Goal: Task Accomplishment & Management: Manage account settings

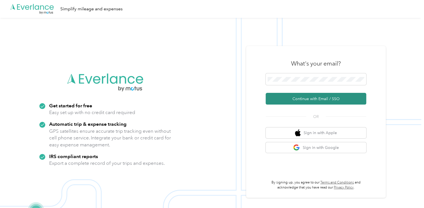
click at [307, 101] on button "Continue with Email / SSO" at bounding box center [316, 99] width 101 height 12
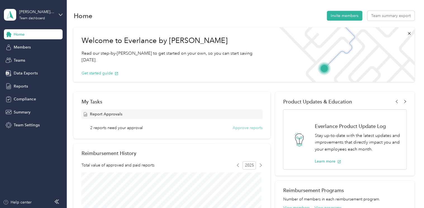
click at [241, 127] on button "Approve reports" at bounding box center [248, 128] width 30 height 6
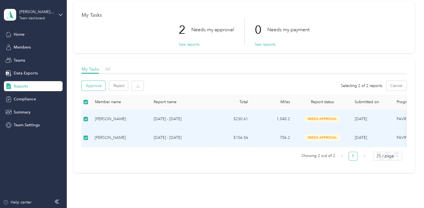
click at [95, 85] on button "Approve" at bounding box center [94, 86] width 24 height 10
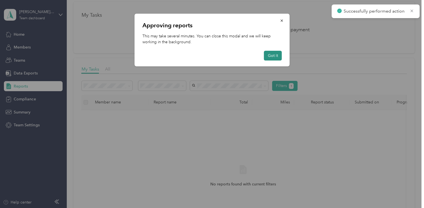
click at [270, 55] on button "Got it" at bounding box center [273, 56] width 18 height 10
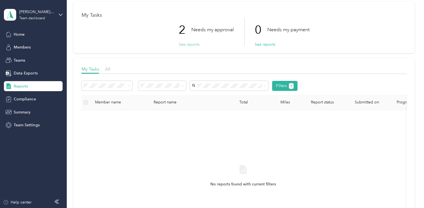
click at [189, 43] on button "See reports" at bounding box center [189, 45] width 21 height 6
click at [19, 34] on span "Home" at bounding box center [19, 35] width 11 height 6
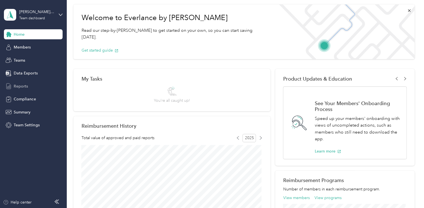
click at [21, 85] on span "Reports" at bounding box center [21, 87] width 14 height 6
